Goal: Manage account settings

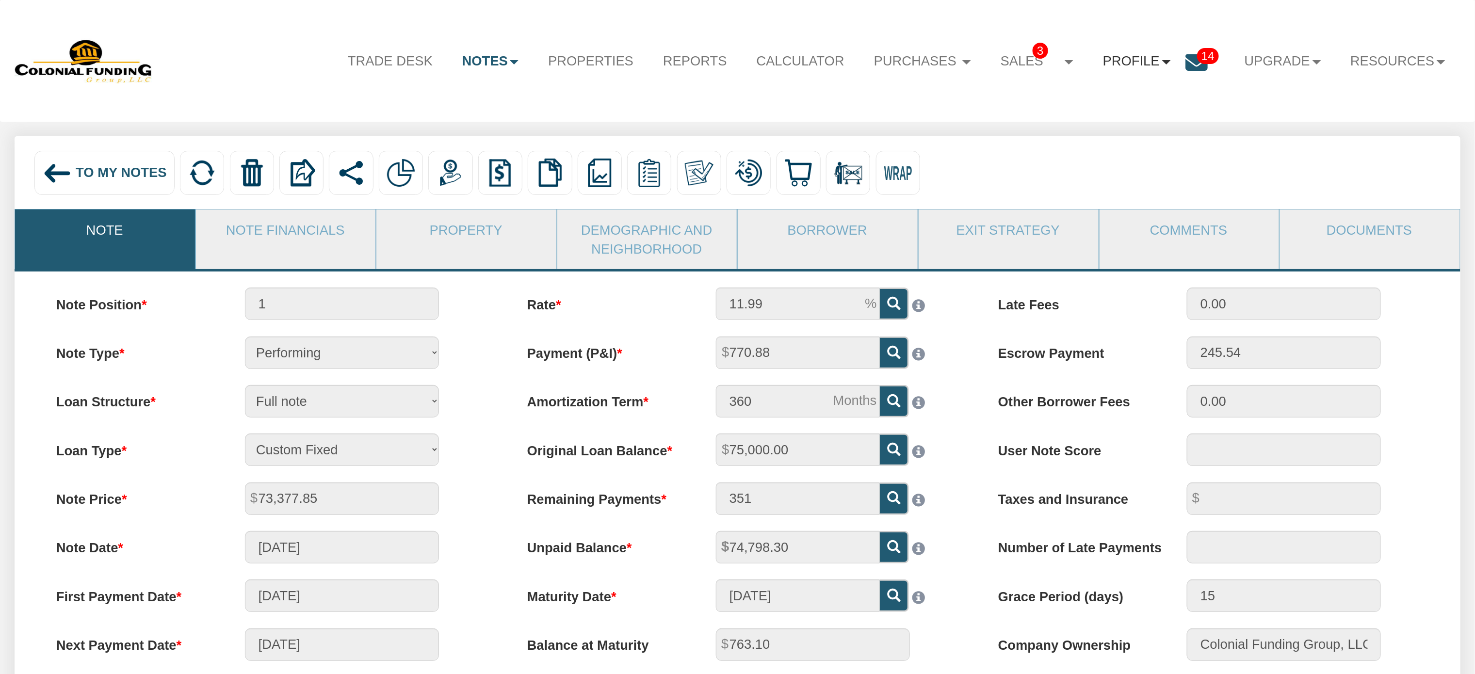
click at [1134, 55] on link "Profile" at bounding box center [1136, 61] width 97 height 39
click at [1087, 110] on link "Settings" at bounding box center [1143, 107] width 172 height 25
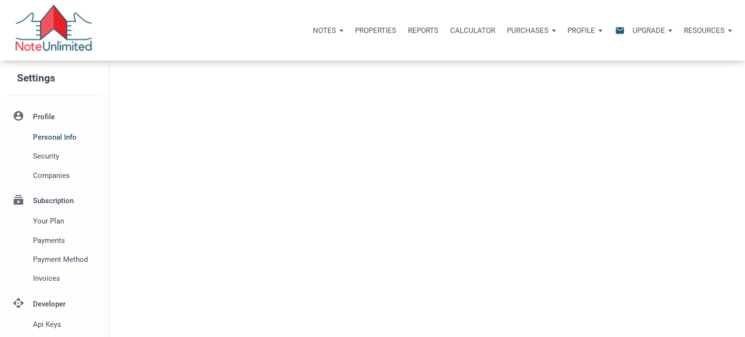
select select
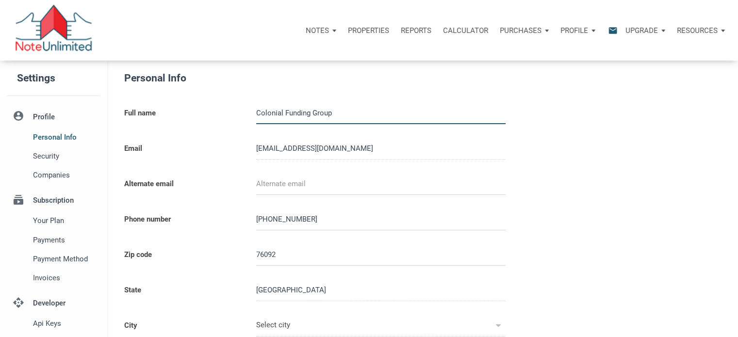
type input "SOUTHLAKE"
select select
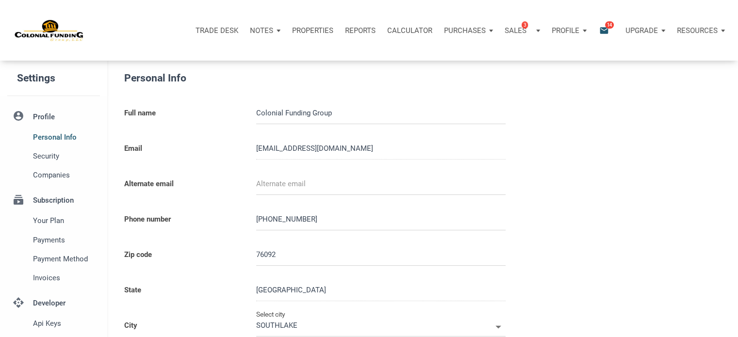
click at [354, 28] on p "Reports" at bounding box center [360, 30] width 31 height 9
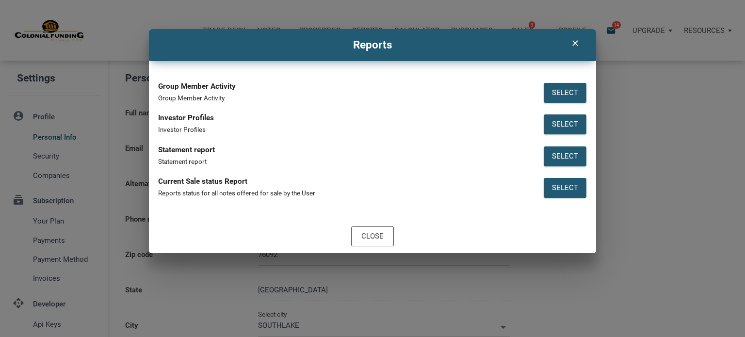
type input "0000000"
select select
click at [564, 122] on div "Select" at bounding box center [565, 124] width 26 height 11
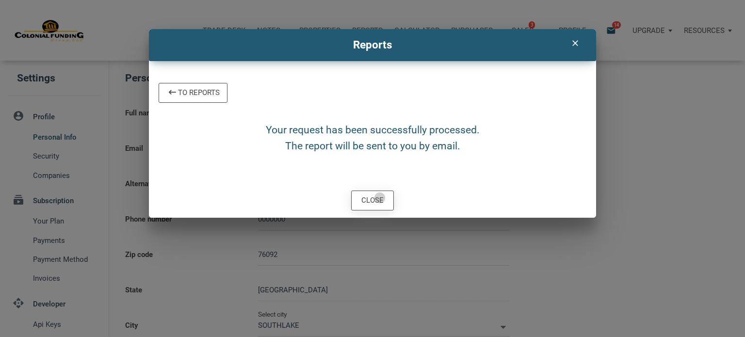
click at [380, 198] on div "Close" at bounding box center [372, 200] width 22 height 11
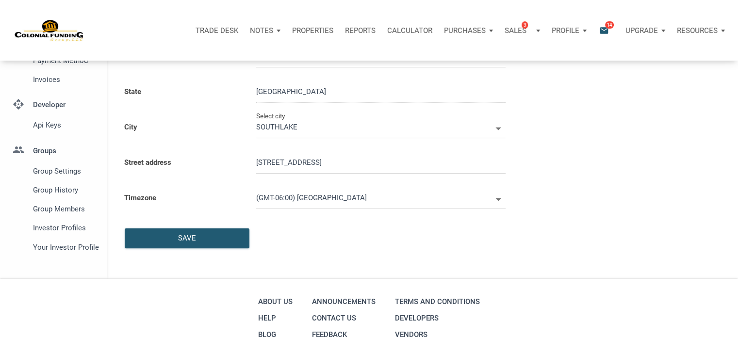
scroll to position [202, 0]
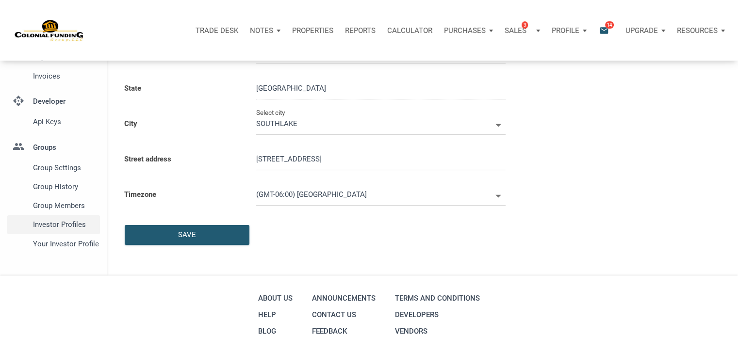
click at [59, 227] on span "Investor Profiles" at bounding box center [64, 225] width 63 height 12
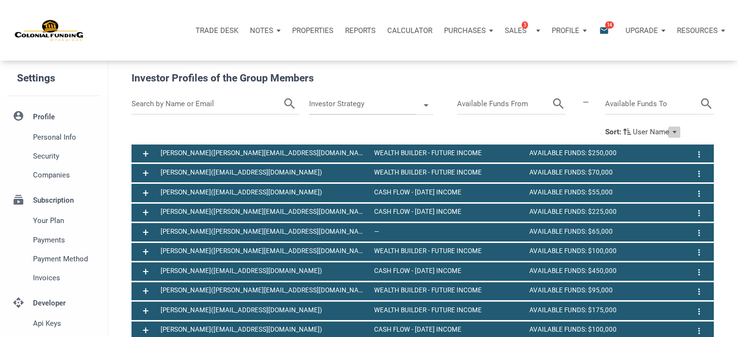
click at [677, 132] on div "Sort: User Name" at bounding box center [642, 132] width 75 height 11
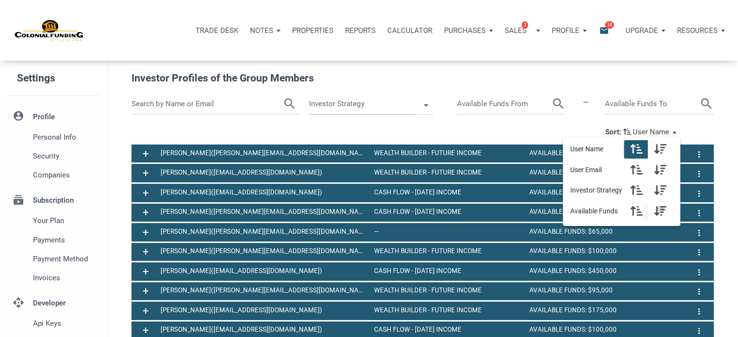
click at [664, 209] on icon "button" at bounding box center [660, 210] width 12 height 11
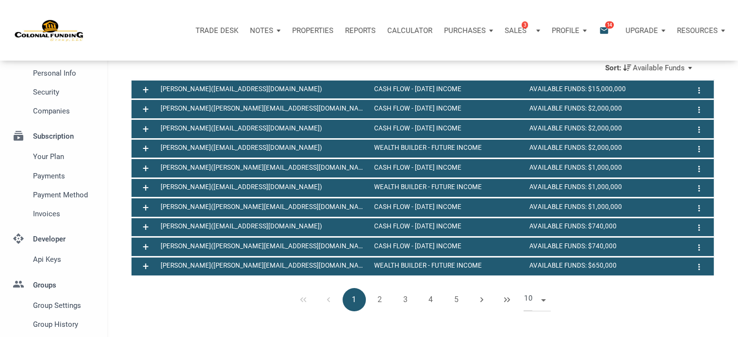
scroll to position [65, 0]
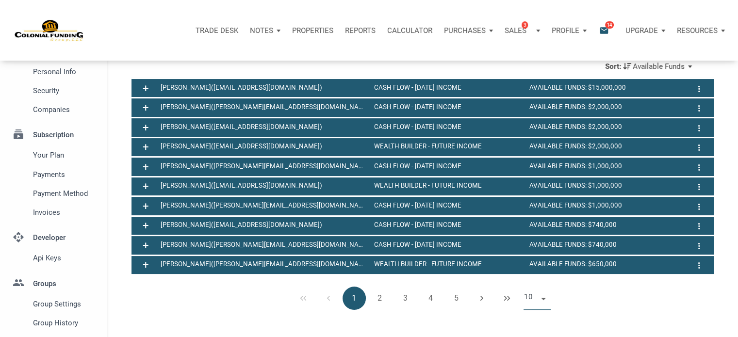
click at [540, 302] on span at bounding box center [541, 298] width 8 height 8
click at [534, 259] on li "25" at bounding box center [536, 259] width 27 height 17
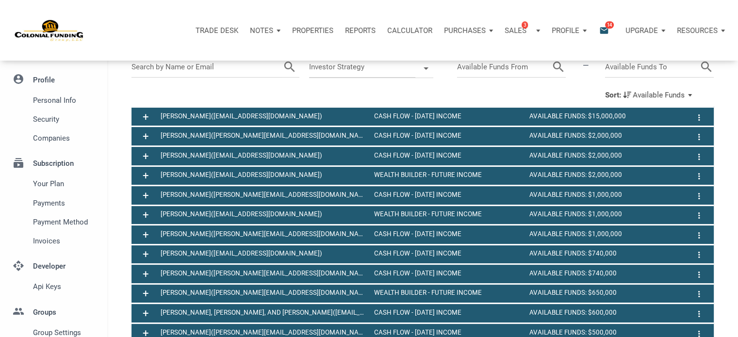
scroll to position [38, 0]
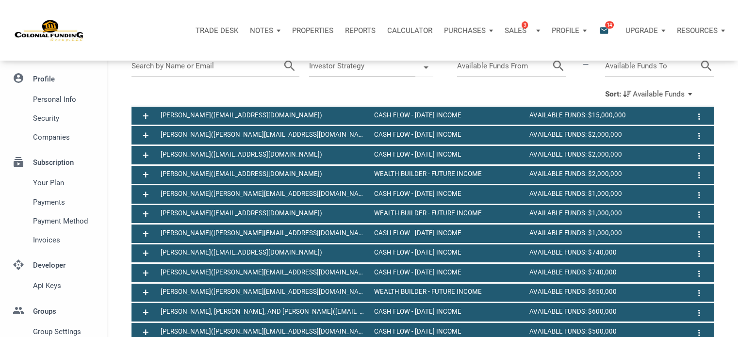
click at [551, 90] on div at bounding box center [363, 95] width 473 height 12
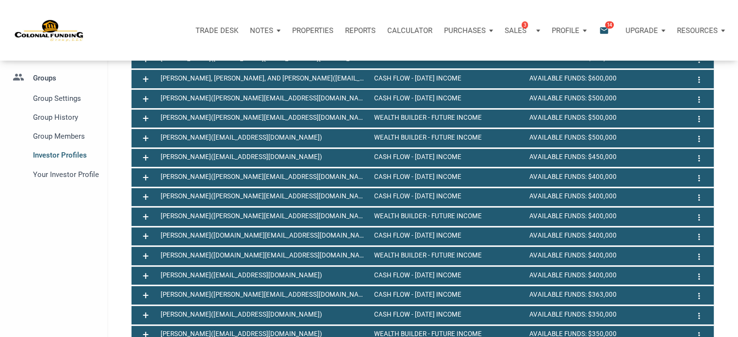
scroll to position [43, 0]
